Goal: Information Seeking & Learning: Learn about a topic

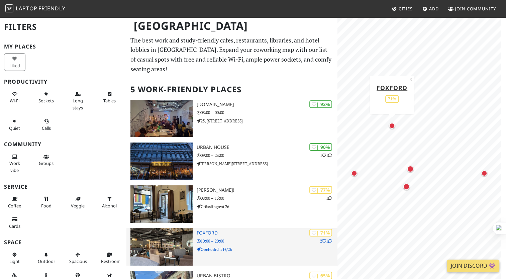
click at [150, 242] on img at bounding box center [161, 246] width 62 height 37
click at [173, 244] on img at bounding box center [161, 246] width 62 height 37
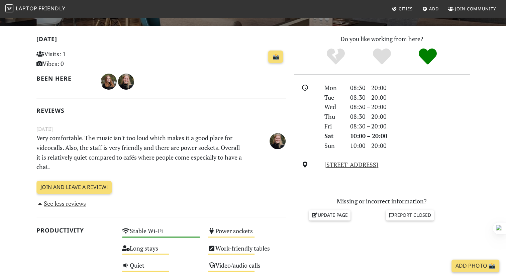
scroll to position [125, 0]
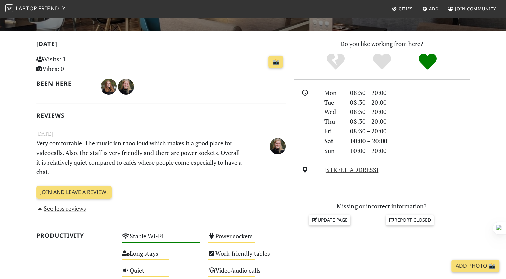
click at [66, 209] on link "See less reviews" at bounding box center [61, 208] width 50 height 8
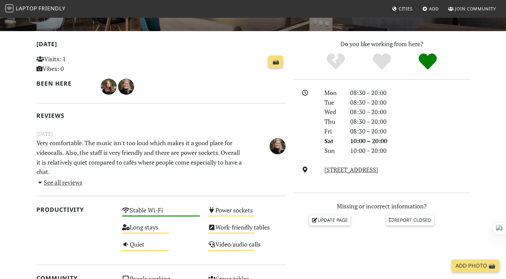
click at [68, 184] on link "See all reviews" at bounding box center [59, 182] width 46 height 8
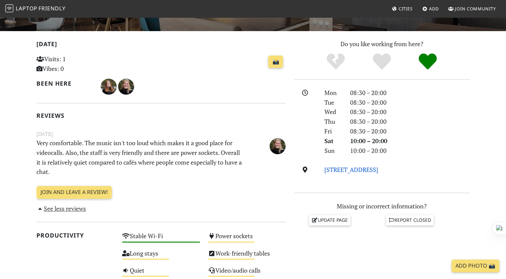
click at [339, 171] on link "[STREET_ADDRESS]" at bounding box center [351, 170] width 54 height 8
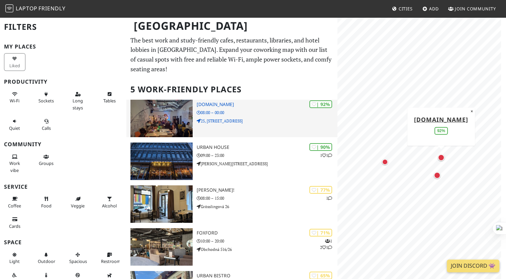
click at [209, 104] on h3 "Lab.cafe" at bounding box center [267, 105] width 140 height 6
click at [169, 117] on img at bounding box center [161, 118] width 62 height 37
click at [222, 108] on div "| 92% Lab.cafe 08:00 – 00:00 25, Námestie SNP 484" at bounding box center [267, 118] width 140 height 37
click at [204, 104] on h3 "Lab.cafe" at bounding box center [267, 105] width 140 height 6
click at [212, 123] on p "25, Námestie SNP 484" at bounding box center [267, 121] width 140 height 6
